Goal: Task Accomplishment & Management: Use online tool/utility

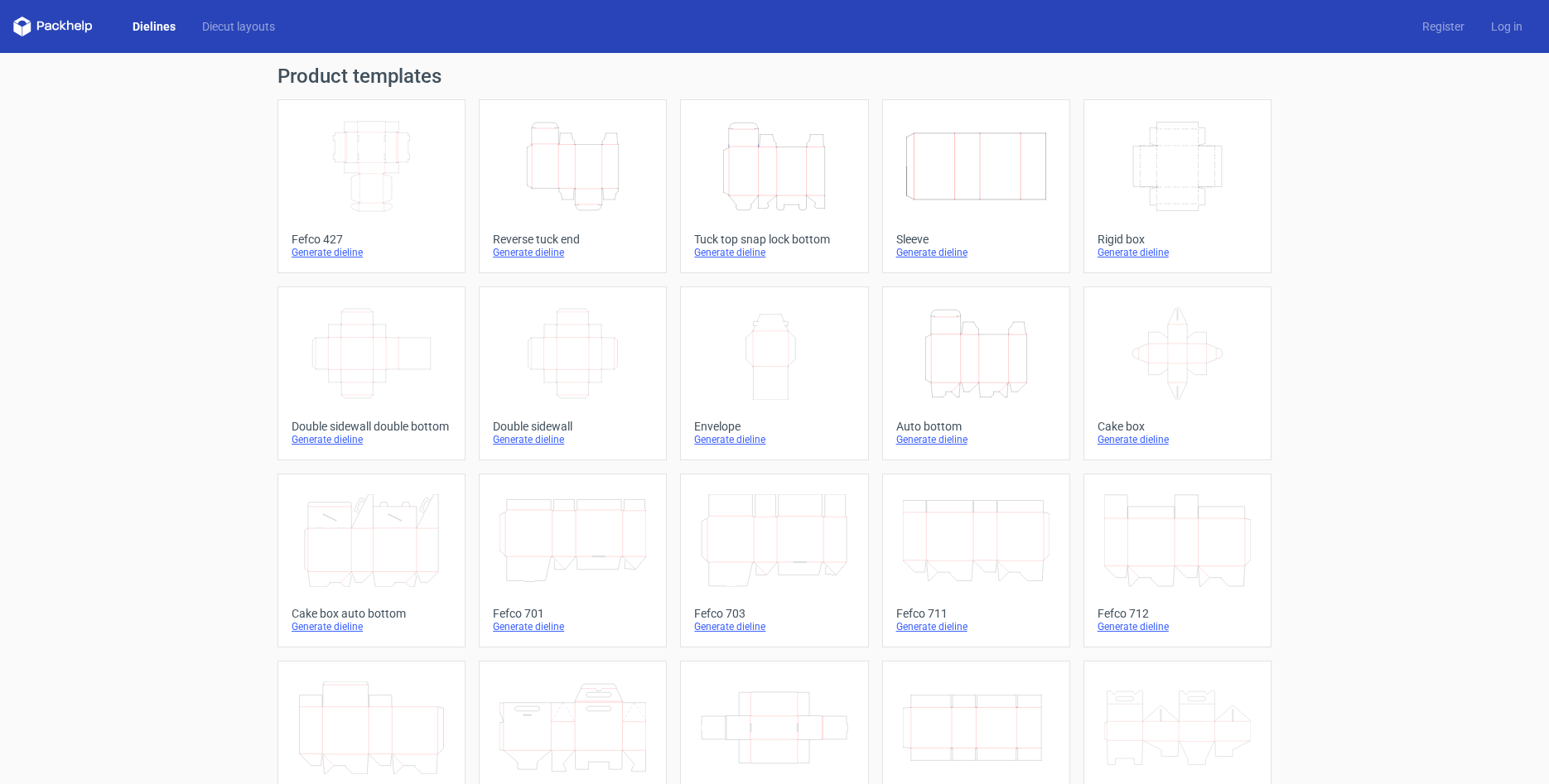
click at [603, 168] on icon "Height Depth Width" at bounding box center [572, 167] width 147 height 93
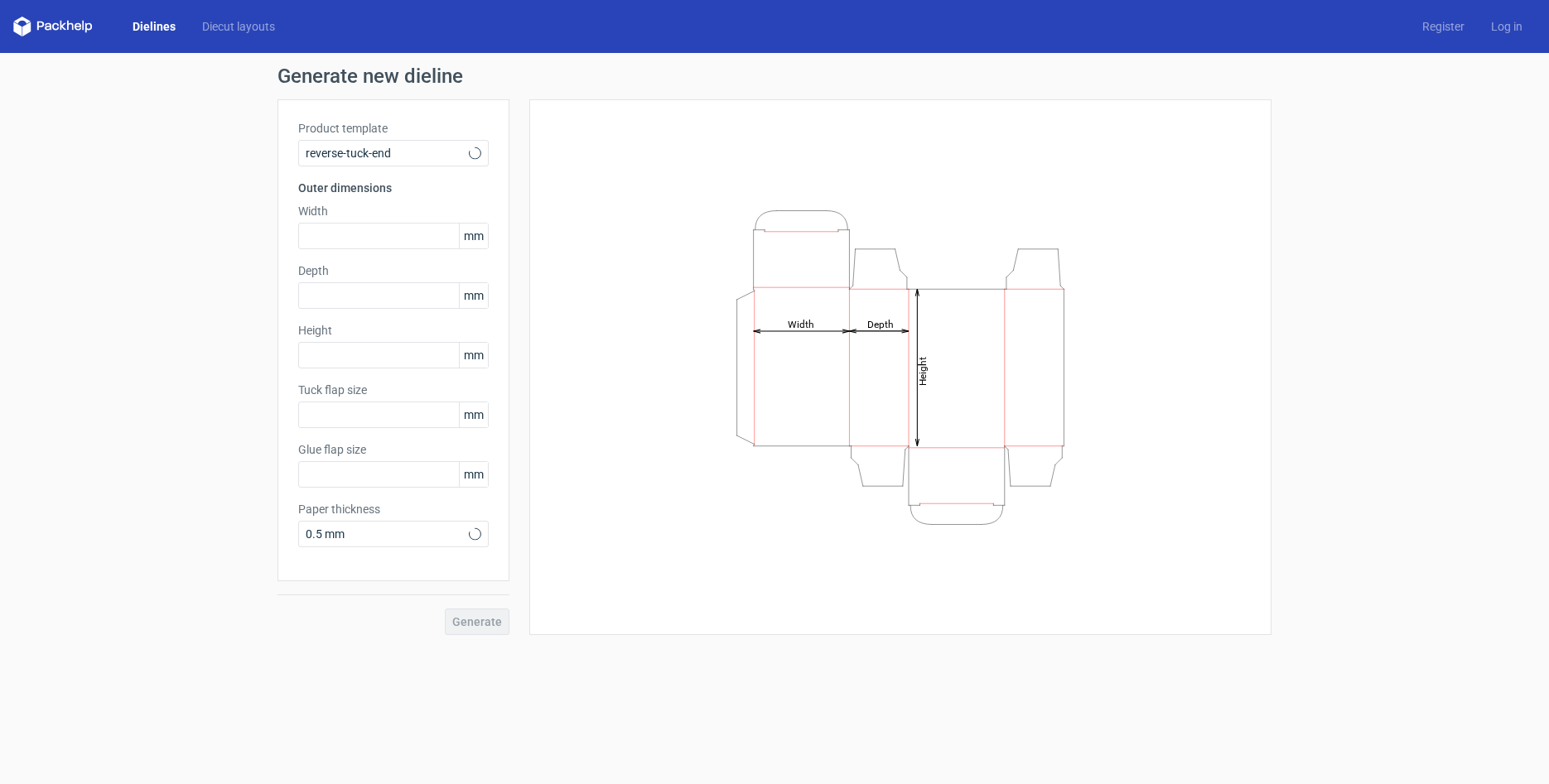
type input "15"
type input "10"
click at [345, 236] on input "text" at bounding box center [393, 236] width 191 height 26
type input "100"
click at [335, 299] on input "text" at bounding box center [393, 295] width 191 height 26
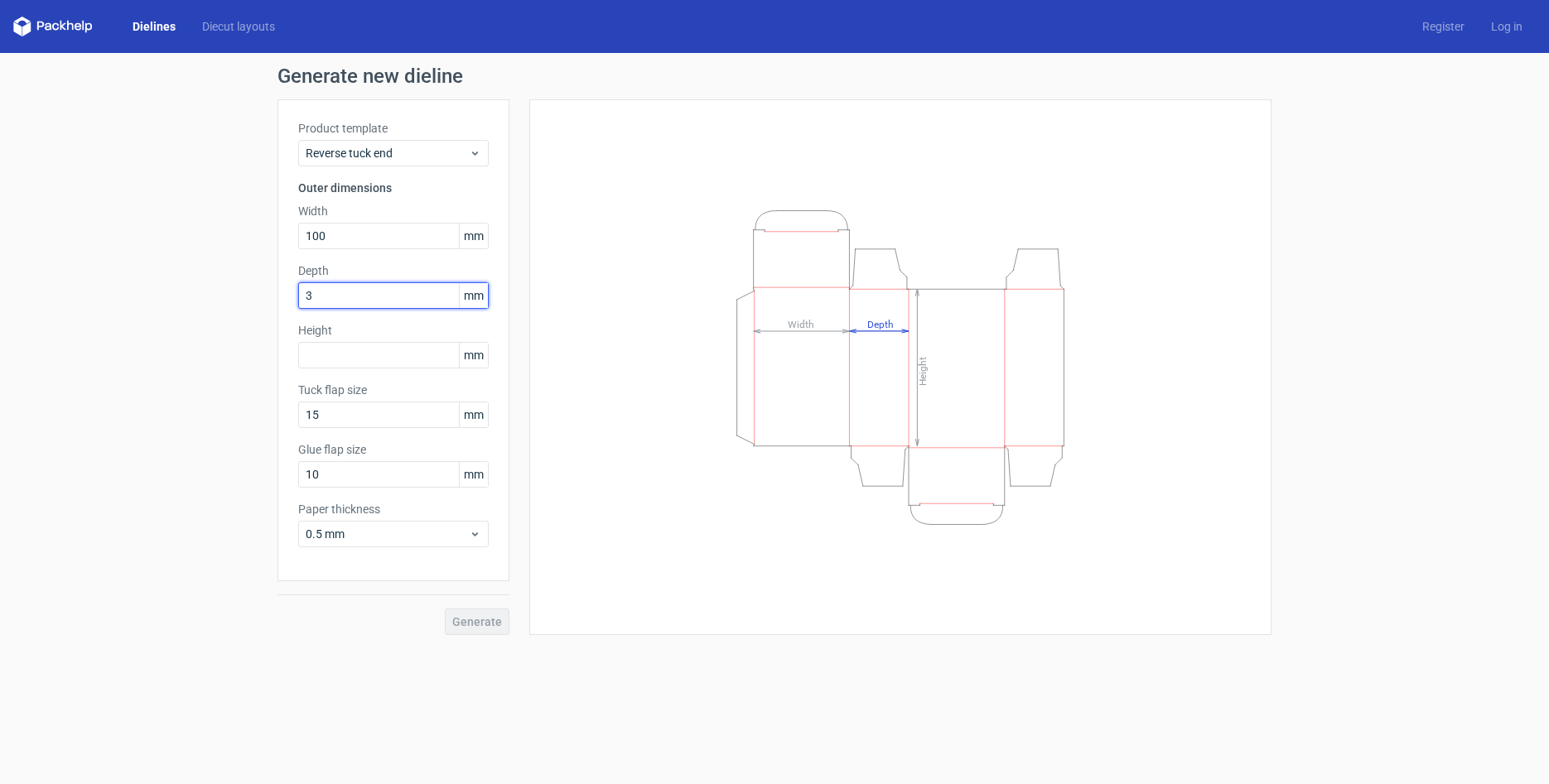
type input "33"
click at [345, 356] on input "text" at bounding box center [393, 355] width 191 height 26
type input "145"
click at [492, 628] on span "Generate" at bounding box center [476, 621] width 50 height 11
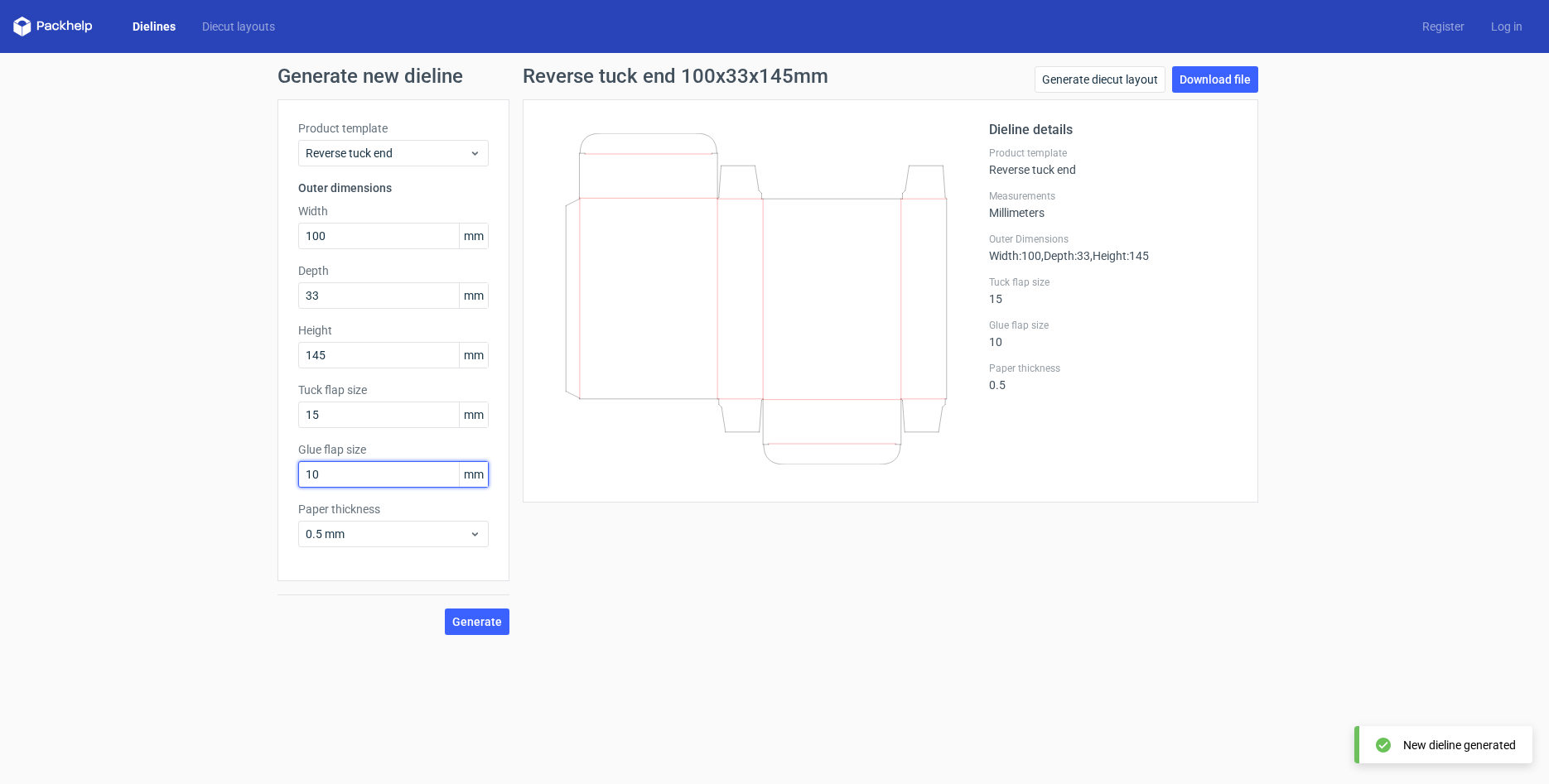
drag, startPoint x: 327, startPoint y: 474, endPoint x: 218, endPoint y: 453, distance: 111.0
click at [218, 453] on div "Generate new dieline Product template Reverse tuck end Outer dimensions Width 1…" at bounding box center [774, 350] width 1549 height 595
type input "13"
drag, startPoint x: 349, startPoint y: 413, endPoint x: 114, endPoint y: 406, distance: 235.1
click at [114, 406] on div "Generate new dieline Product template Reverse tuck end Outer dimensions Width 1…" at bounding box center [774, 350] width 1549 height 595
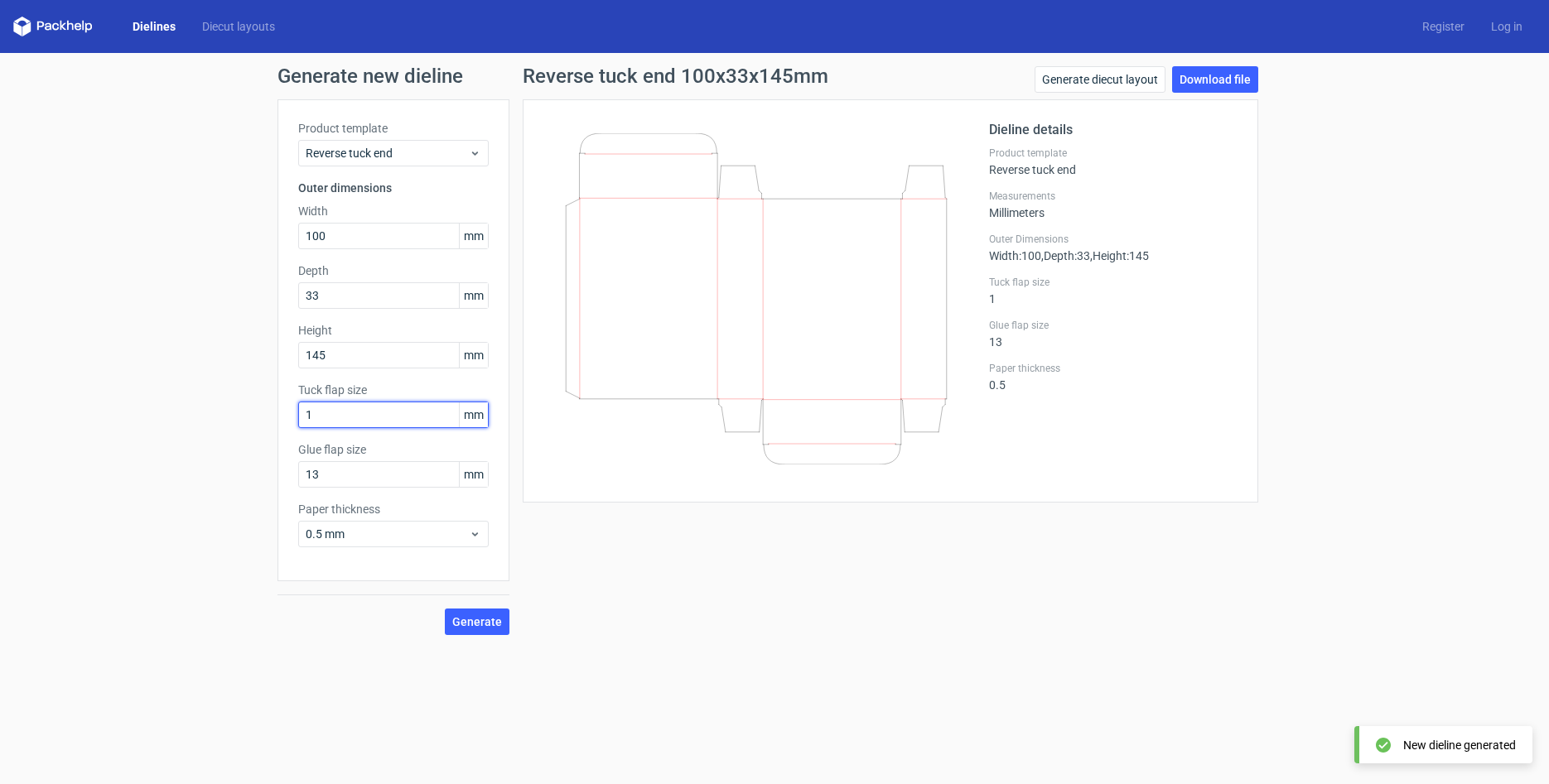
type input "16"
click at [468, 631] on button "Generate" at bounding box center [476, 621] width 64 height 26
click at [1205, 77] on link "Download file" at bounding box center [1215, 79] width 86 height 26
